Goal: Task Accomplishment & Management: Manage account settings

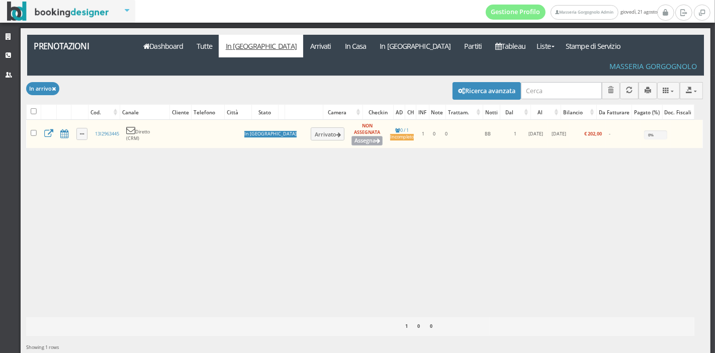
click at [376, 138] on icon at bounding box center [378, 141] width 5 height 6
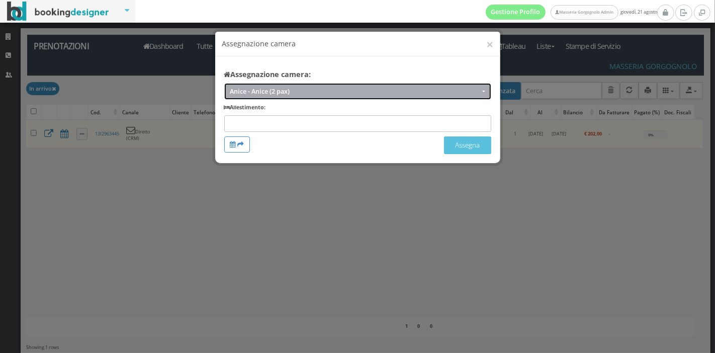
click at [463, 88] on span "Anice - Anice (2 pax)" at bounding box center [355, 92] width 250 height 8
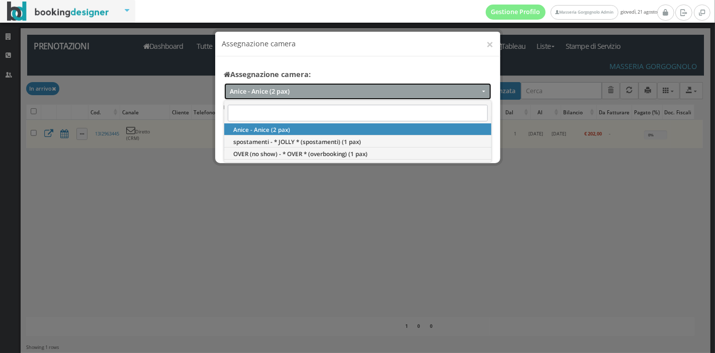
click at [463, 88] on span "Anice - Anice (2 pax)" at bounding box center [355, 92] width 250 height 8
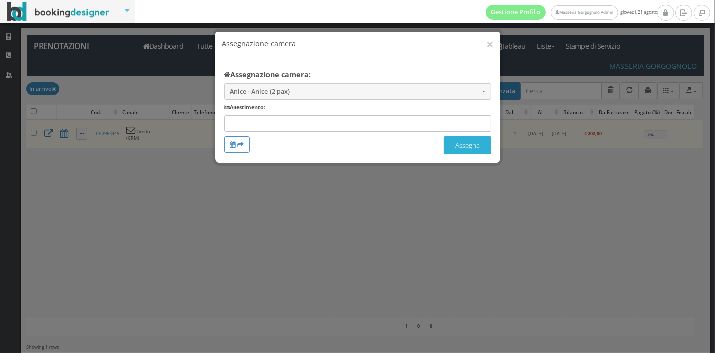
click at [464, 143] on button "Assegna" at bounding box center [467, 145] width 47 height 18
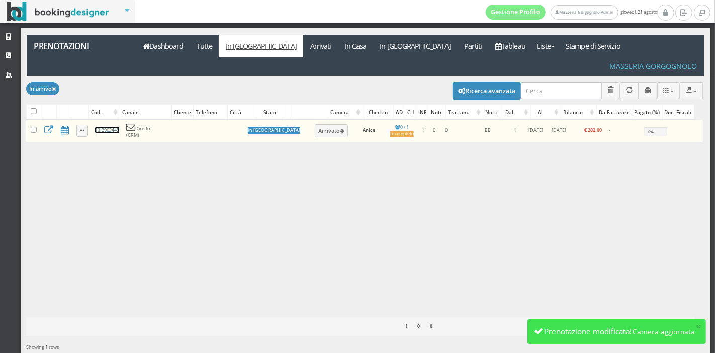
click at [112, 127] on link "13I2963445" at bounding box center [107, 130] width 24 height 7
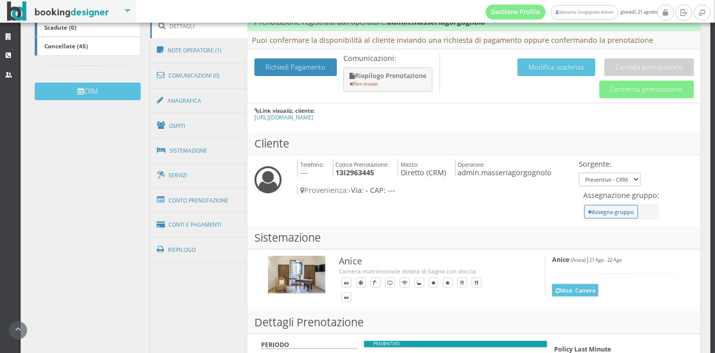
scroll to position [290, 0]
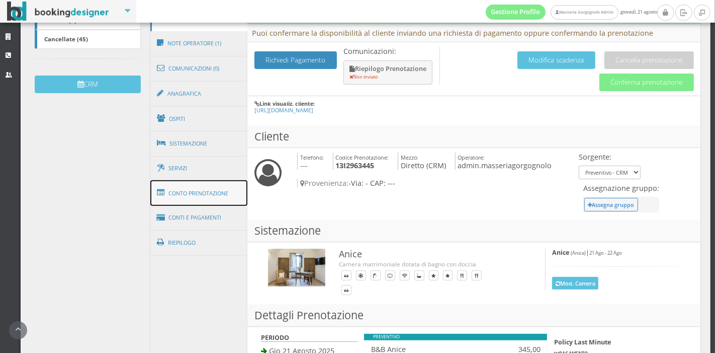
click at [221, 184] on link "Conto Prenotazione" at bounding box center [199, 193] width 98 height 26
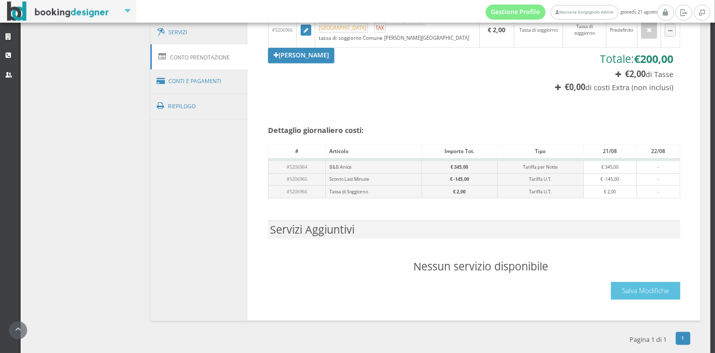
scroll to position [442, 0]
click at [210, 79] on link "Conti e Pagamenti" at bounding box center [199, 81] width 98 height 26
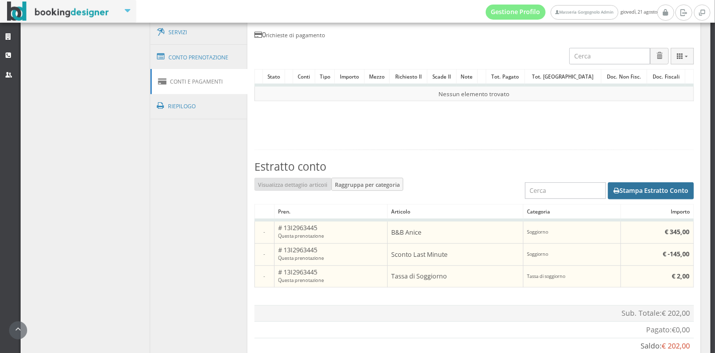
click at [628, 185] on button "Stampa Estratto Conto" at bounding box center [651, 190] width 86 height 17
